Goal: Information Seeking & Learning: Learn about a topic

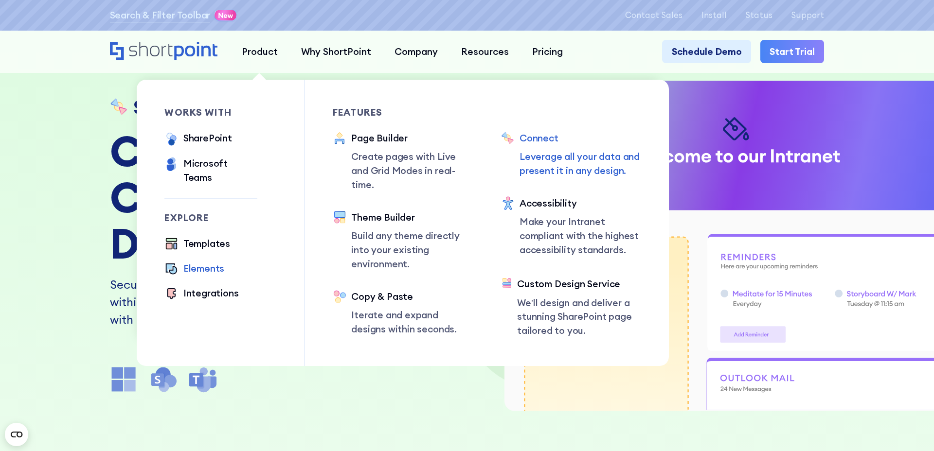
click at [212, 262] on div "Elements" at bounding box center [203, 269] width 41 height 14
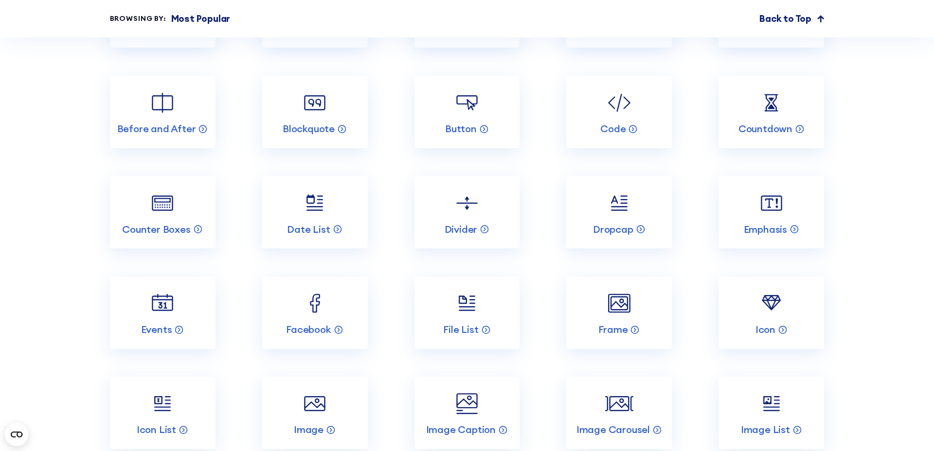
scroll to position [1393, 0]
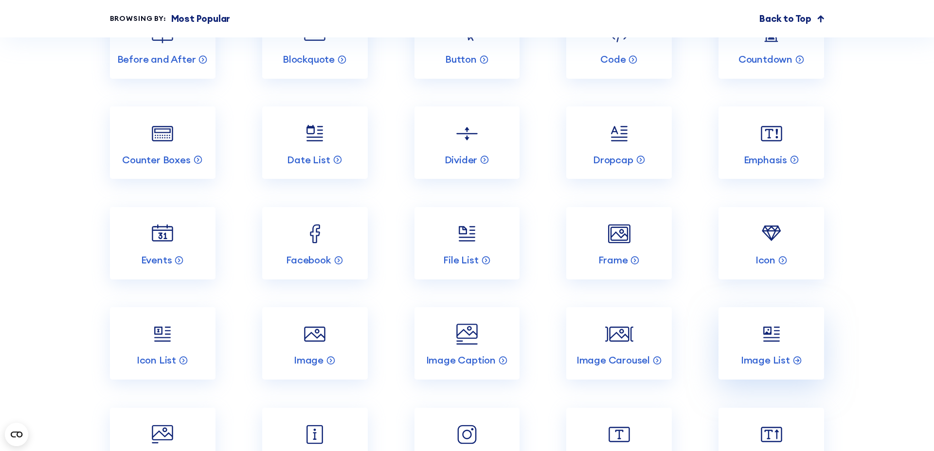
click at [769, 329] on img at bounding box center [772, 335] width 28 height 28
